Goal: Information Seeking & Learning: Learn about a topic

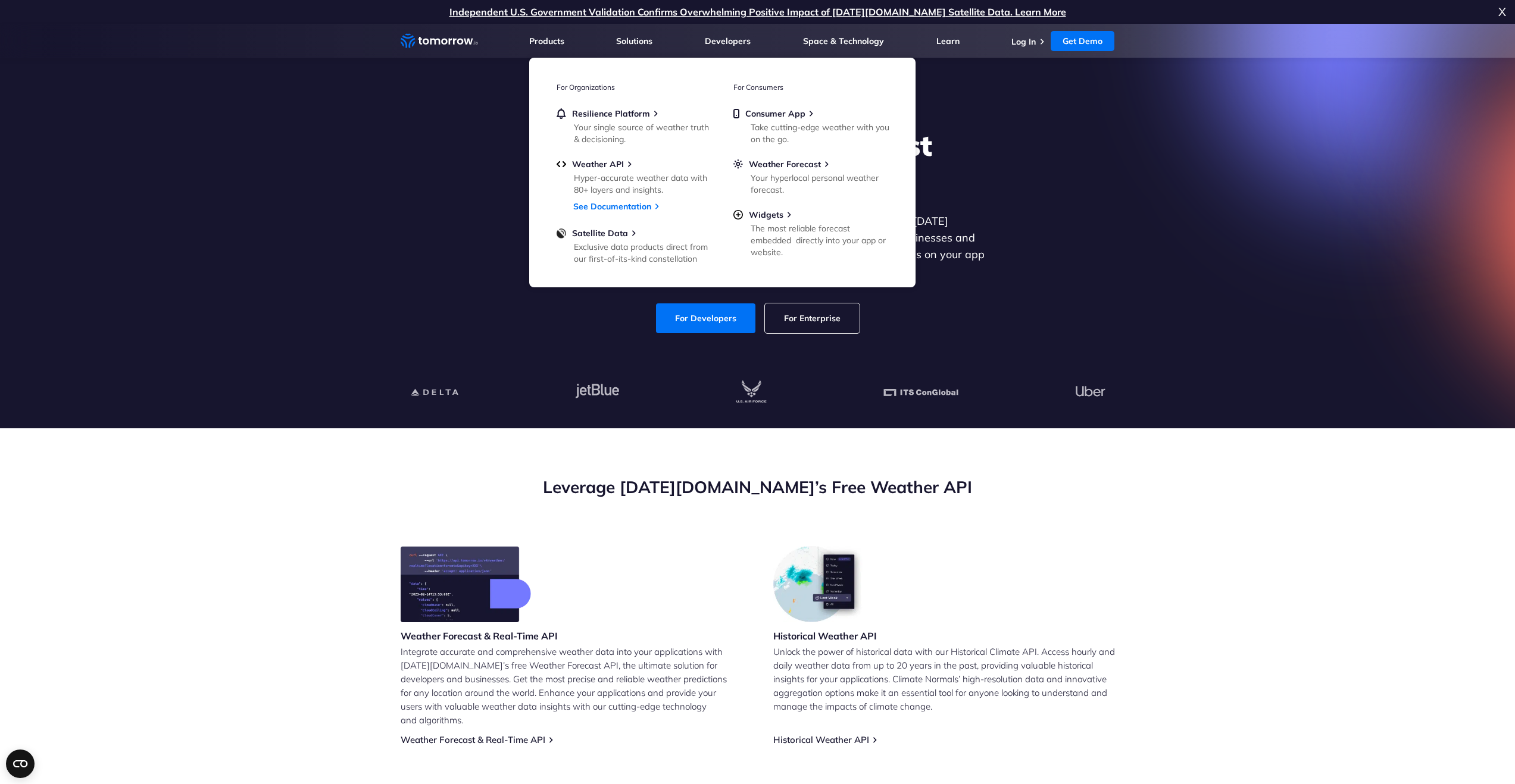
click at [519, 35] on nav "Weather Intelligence Solutions Products Products For Organizations Resilience P…" at bounding box center [757, 41] width 714 height 34
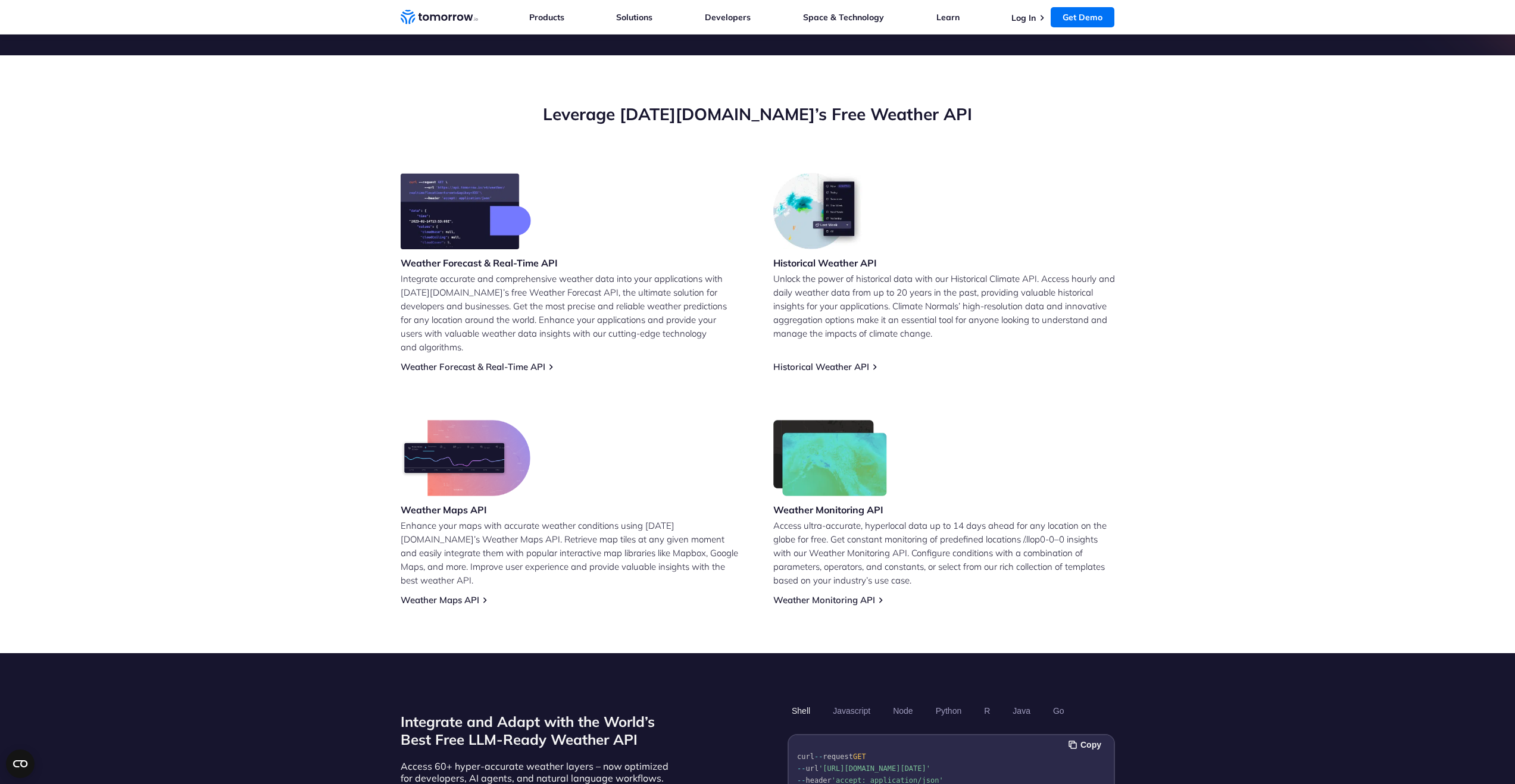
scroll to position [437, 0]
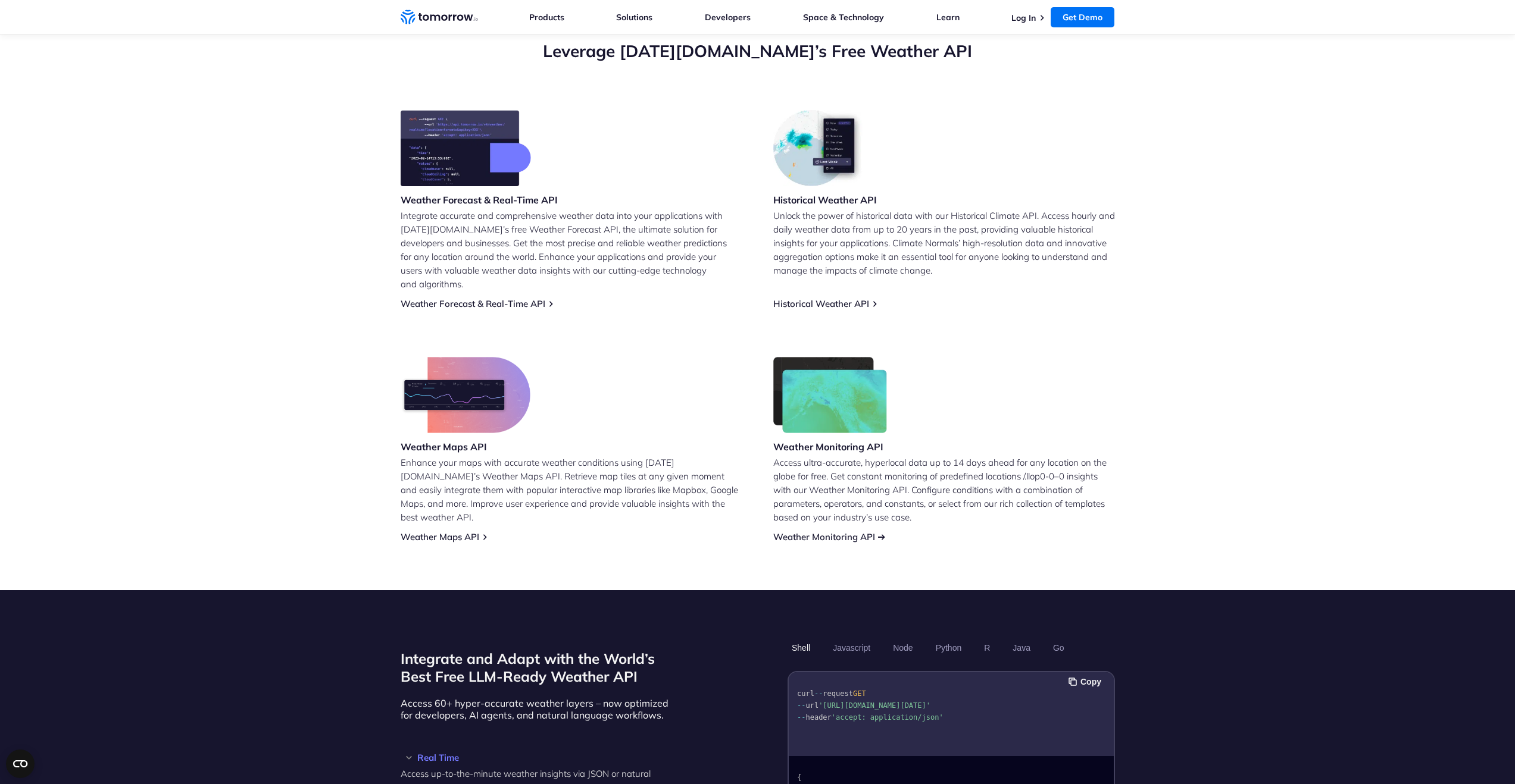
click at [849, 531] on link "Weather Monitoring API" at bounding box center [824, 537] width 102 height 11
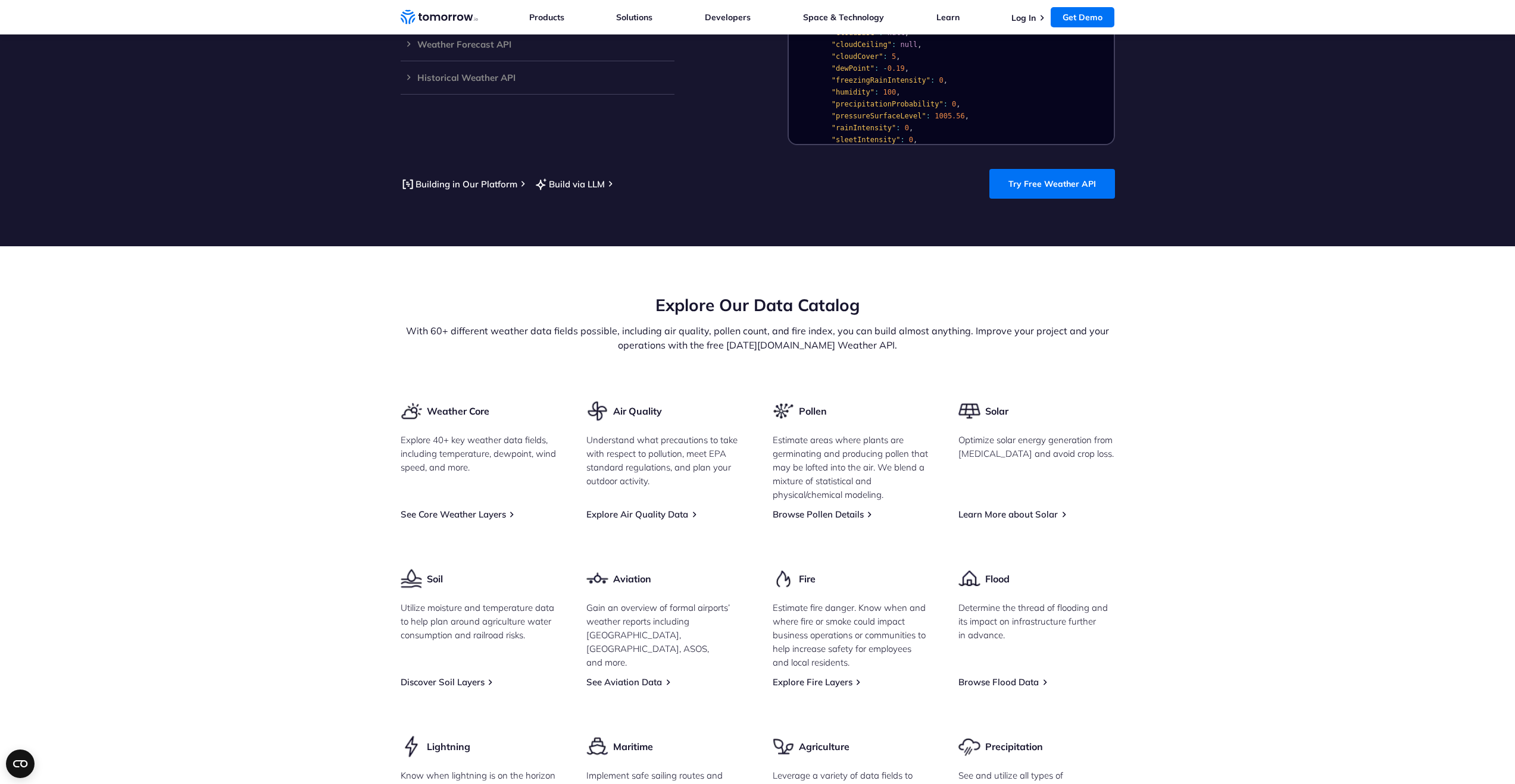
scroll to position [622, 0]
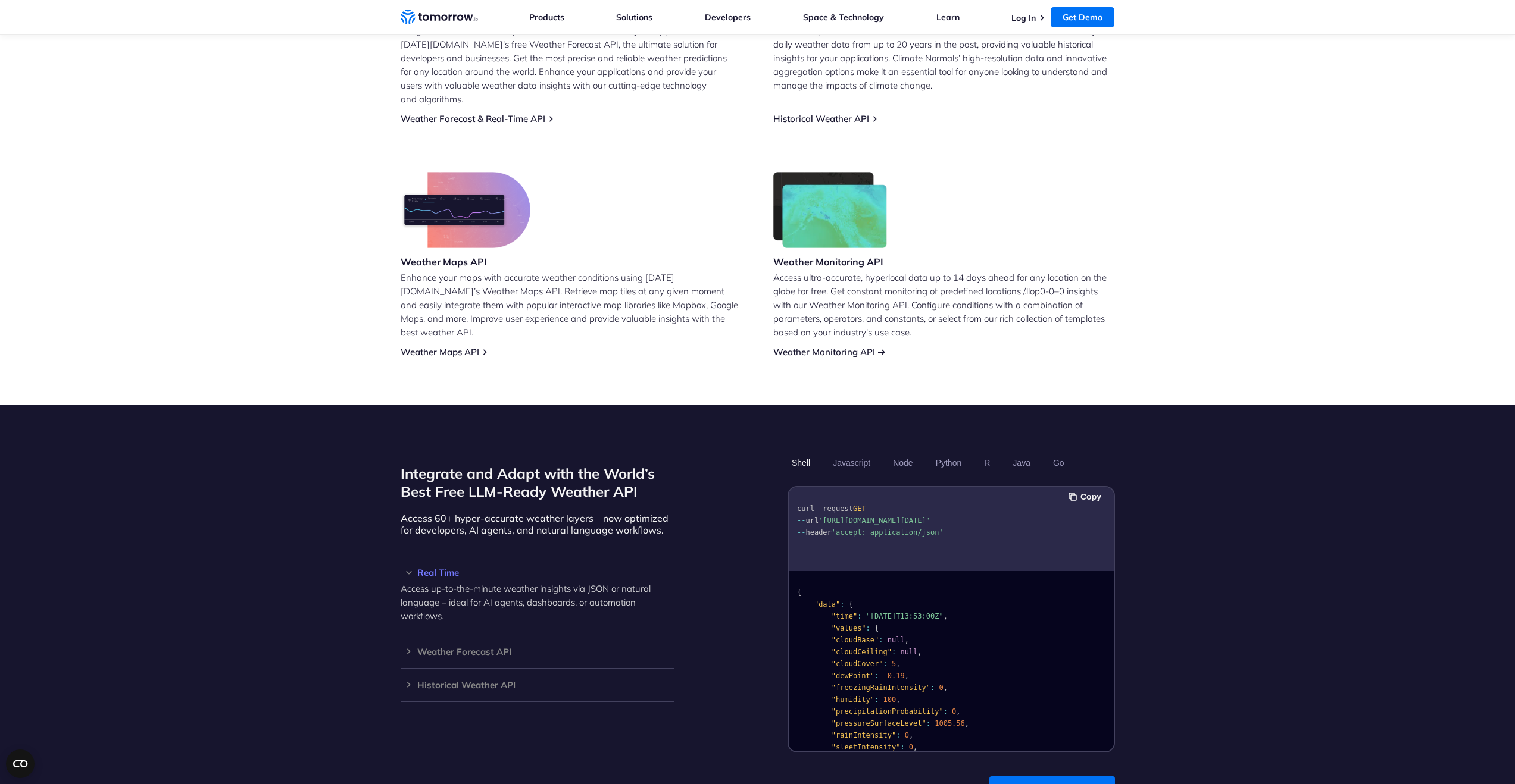
click at [855, 346] on link "Weather Monitoring API" at bounding box center [824, 352] width 102 height 11
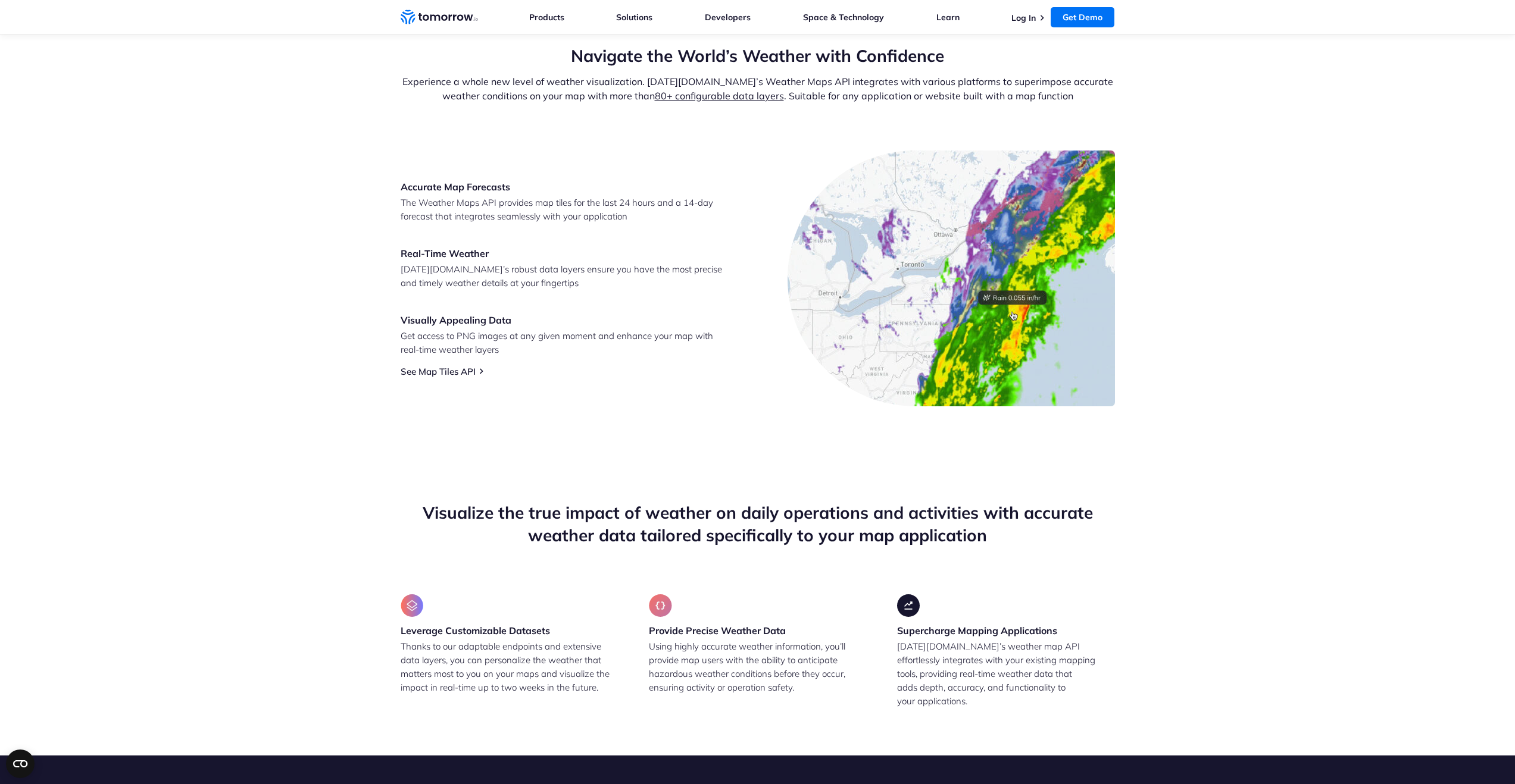
scroll to position [434, 0]
